Goal: Task Accomplishment & Management: Manage account settings

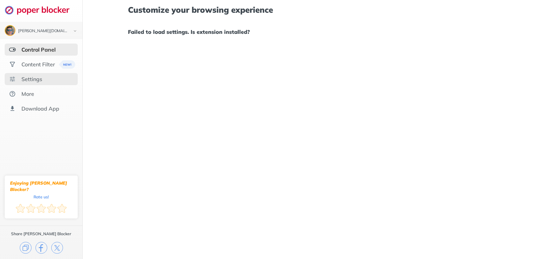
click at [38, 79] on div "Settings" at bounding box center [31, 79] width 21 height 7
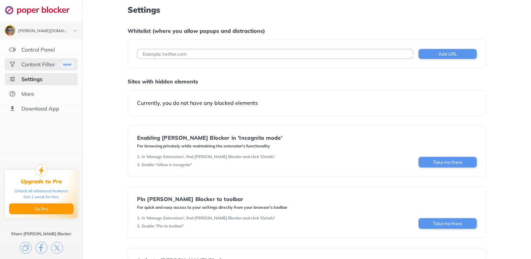
click at [45, 61] on div "Content Filter" at bounding box center [38, 64] width 34 height 7
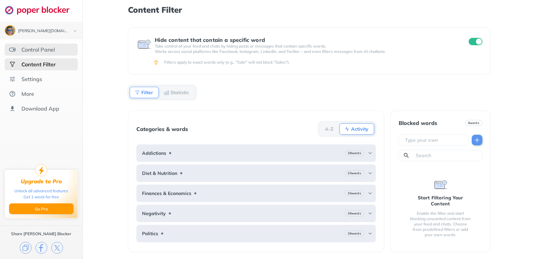
click at [49, 52] on div "Control Panel" at bounding box center [38, 49] width 34 height 7
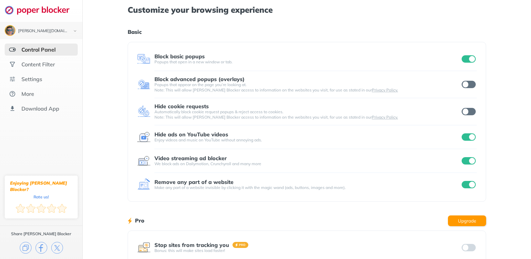
click at [468, 80] on div at bounding box center [469, 84] width 16 height 9
click at [466, 88] on div at bounding box center [469, 84] width 16 height 9
click at [469, 84] on input "checkbox" at bounding box center [469, 84] width 14 height 7
click at [96, 135] on div "Customize your browsing experience Basic Block basic popups Popups that open in…" at bounding box center [307, 173] width 448 height 347
click at [28, 60] on div "Content Filter" at bounding box center [41, 64] width 73 height 12
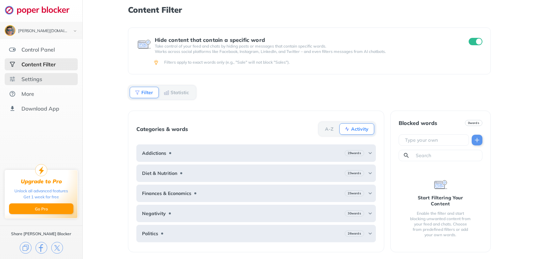
click at [37, 76] on div "Settings" at bounding box center [31, 79] width 21 height 7
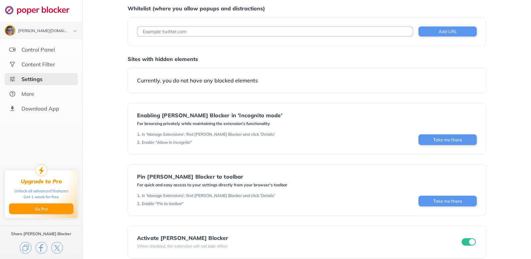
scroll to position [32, 0]
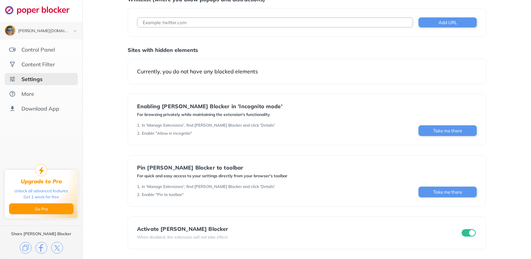
click at [106, 161] on div "Settings Whitelist (where you allow popups and distractions) Add URL Sites with…" at bounding box center [307, 113] width 448 height 291
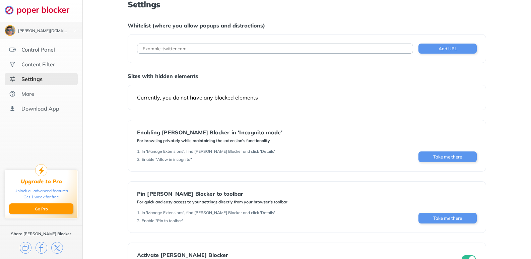
scroll to position [0, 0]
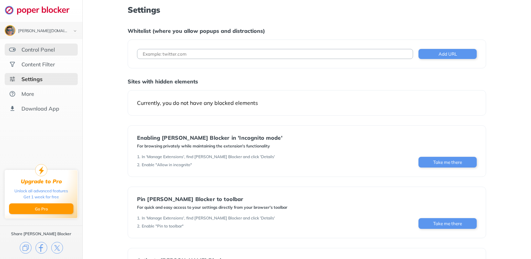
click at [47, 45] on div "Control Panel" at bounding box center [41, 50] width 73 height 12
